Goal: Entertainment & Leisure: Consume media (video, audio)

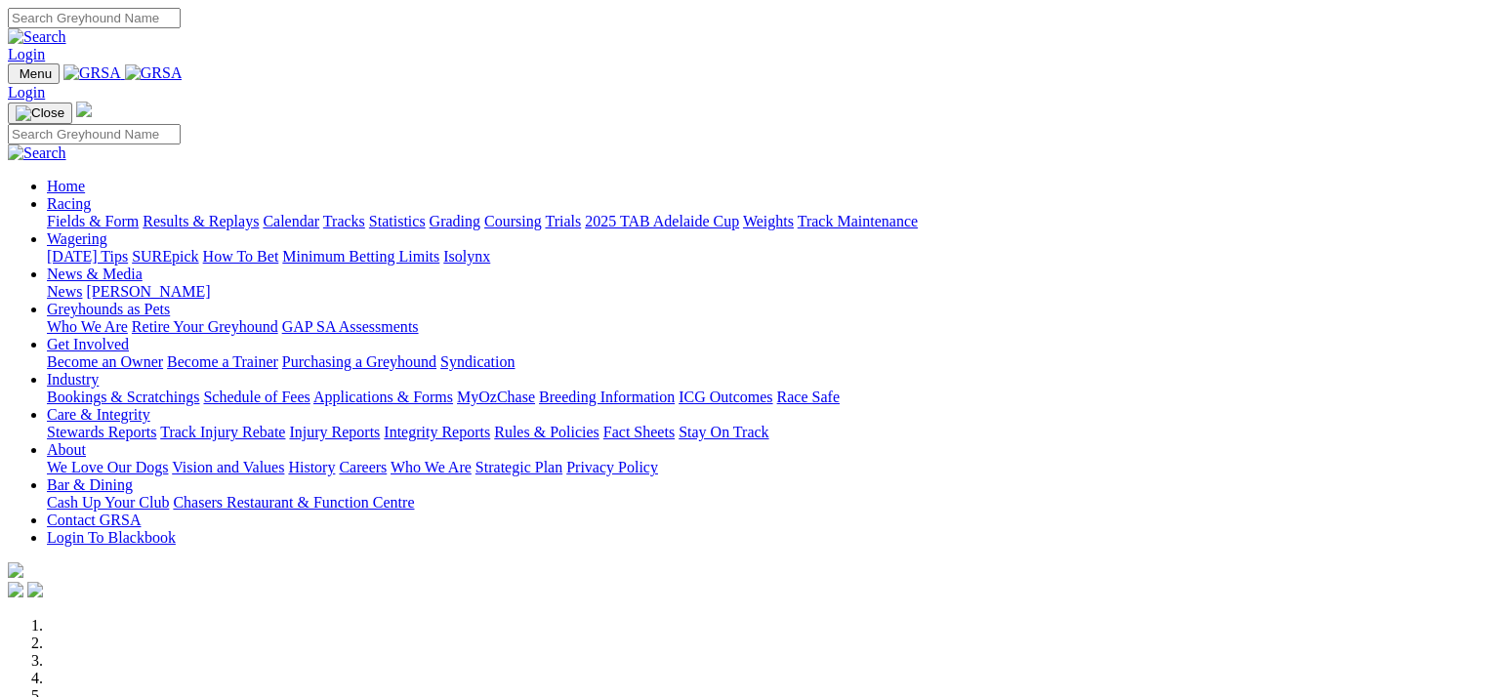
click at [225, 213] on link "Results & Replays" at bounding box center [201, 221] width 116 height 17
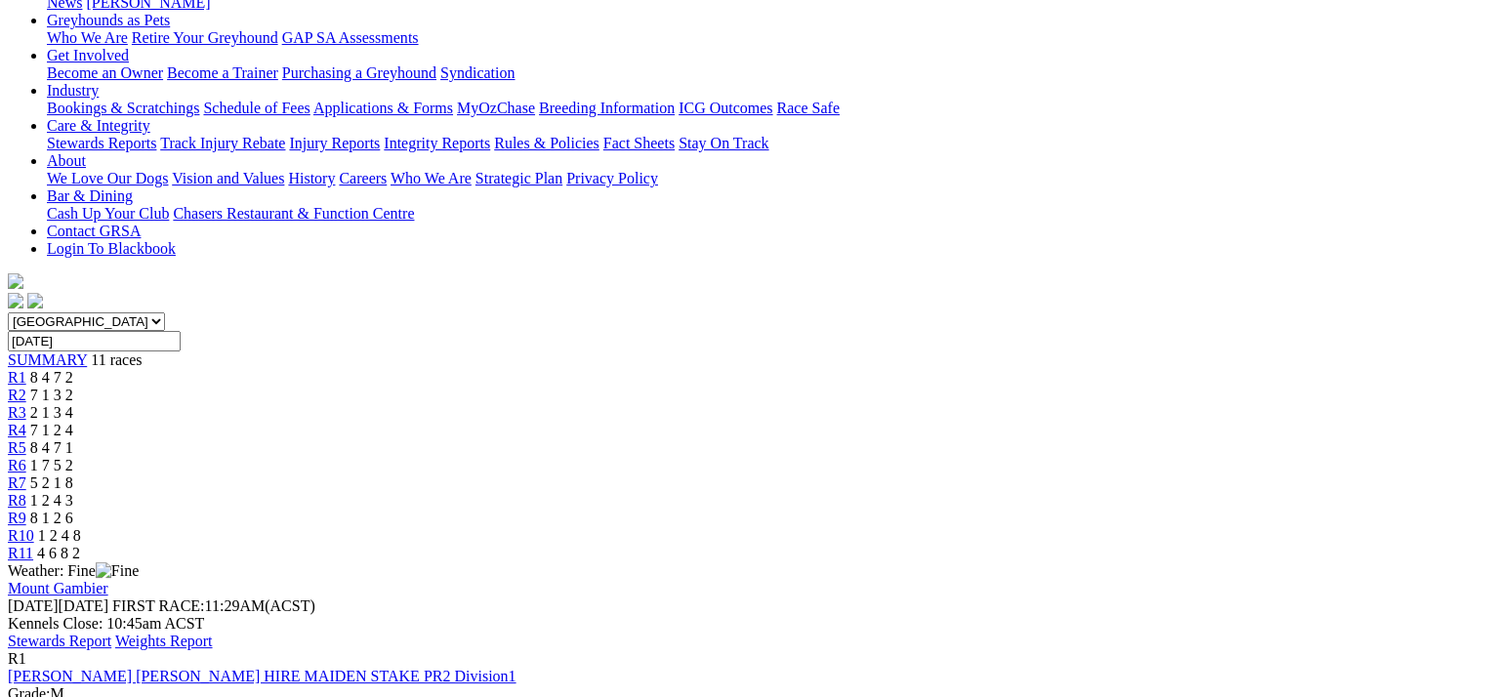
scroll to position [293, 0]
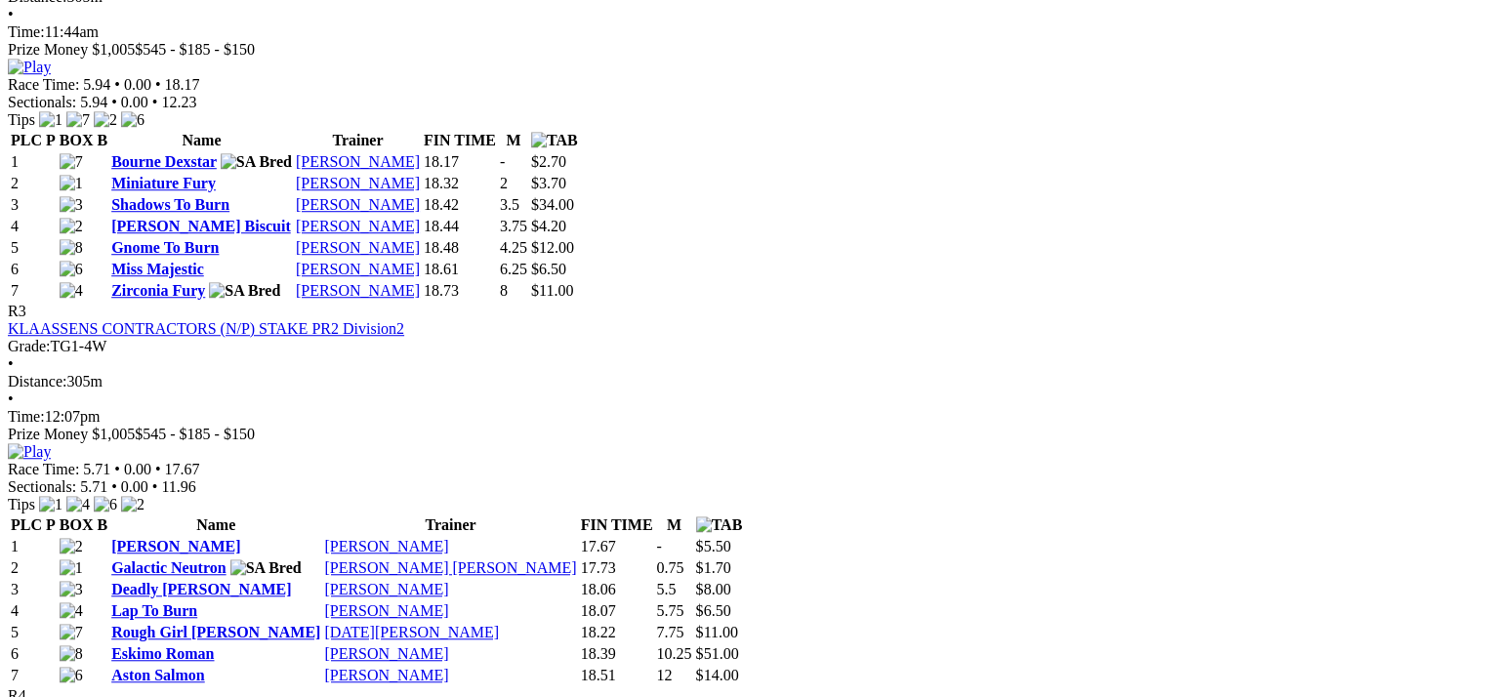
scroll to position [1465, 0]
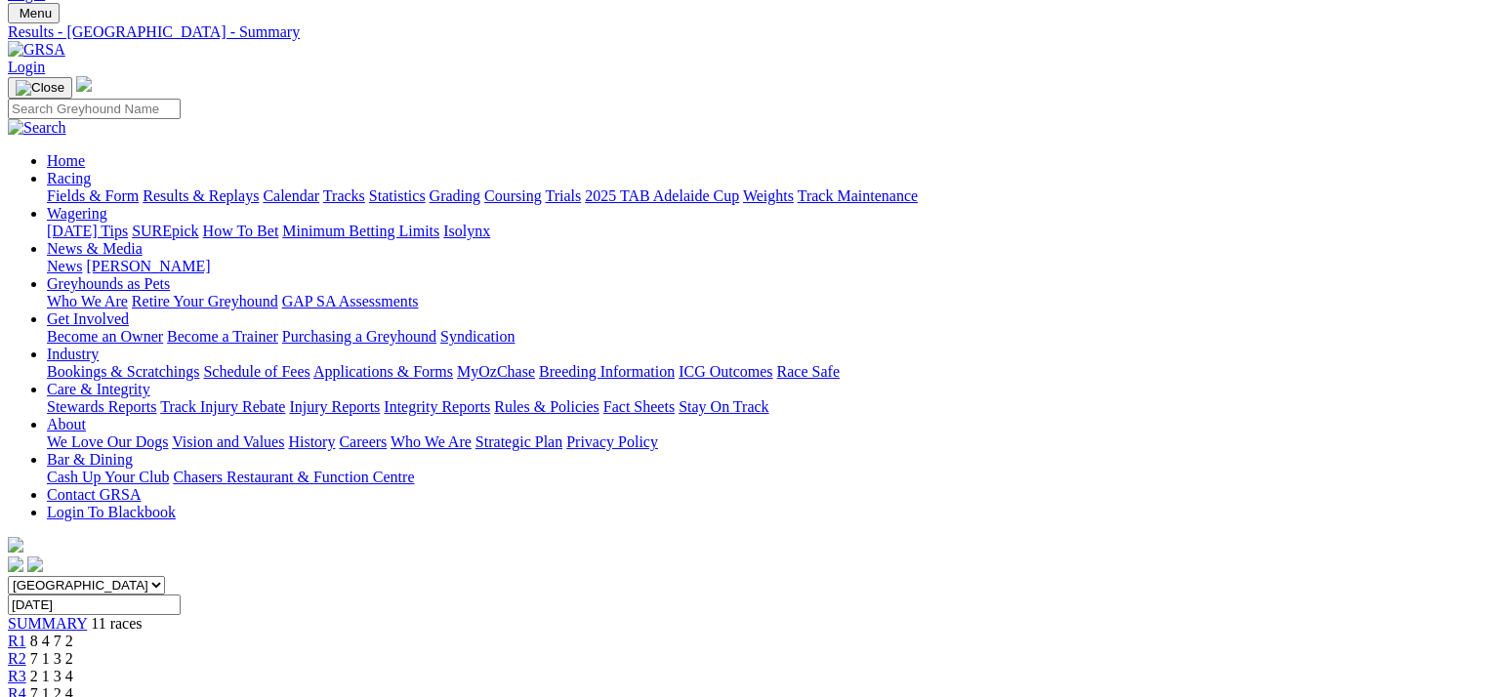
scroll to position [0, 0]
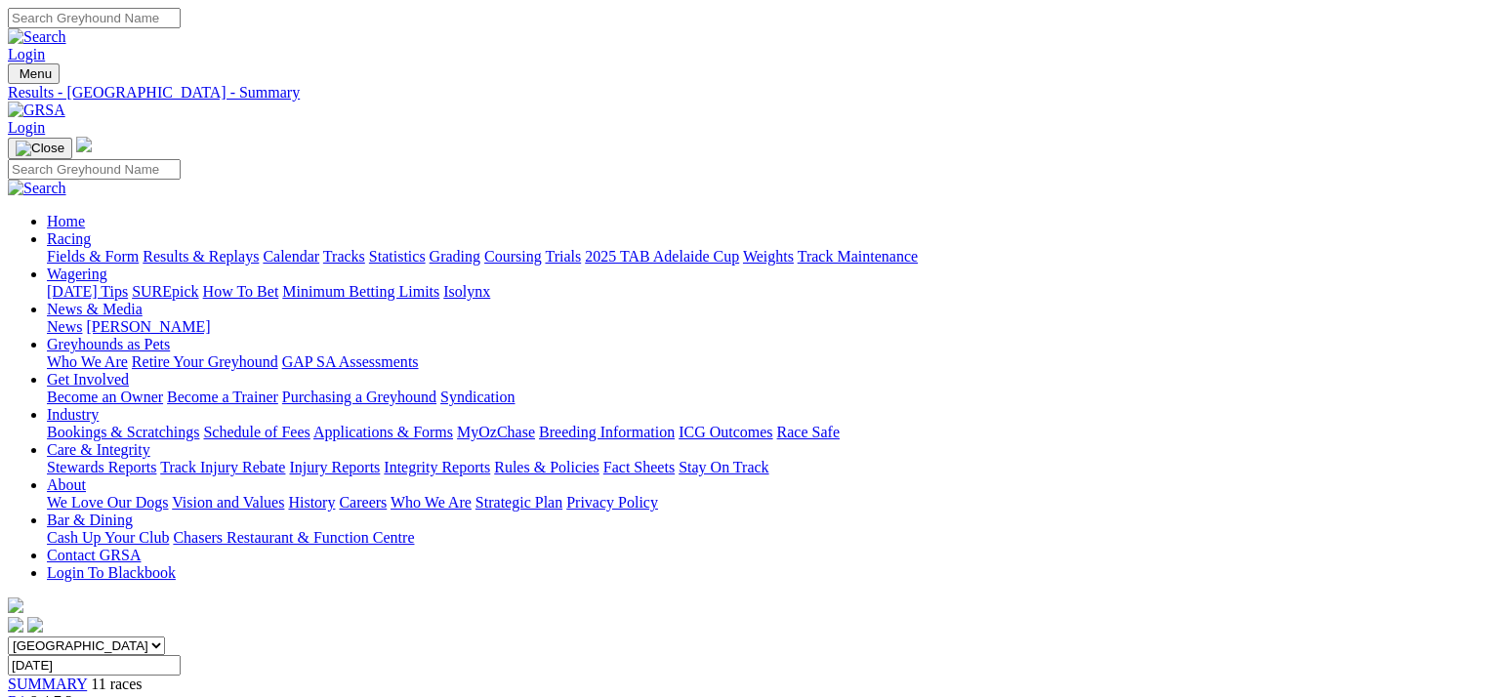
click at [65, 102] on img at bounding box center [37, 111] width 58 height 18
